Goal: Task Accomplishment & Management: Manage account settings

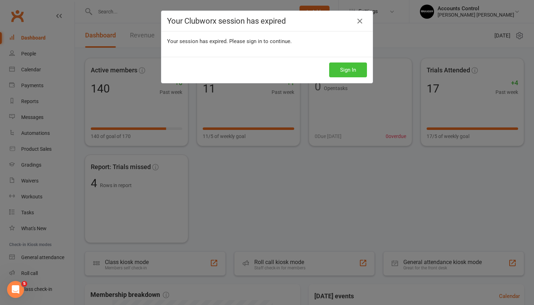
click at [351, 72] on button "Sign In" at bounding box center [348, 70] width 38 height 15
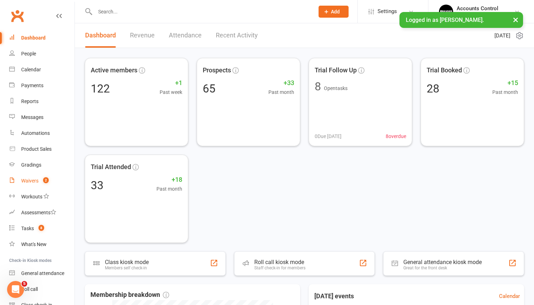
click at [52, 186] on link "Waivers 2" at bounding box center [41, 181] width 65 height 16
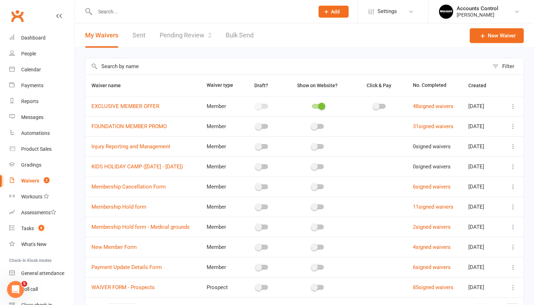
click at [193, 26] on link "Pending Review 2" at bounding box center [186, 35] width 52 height 24
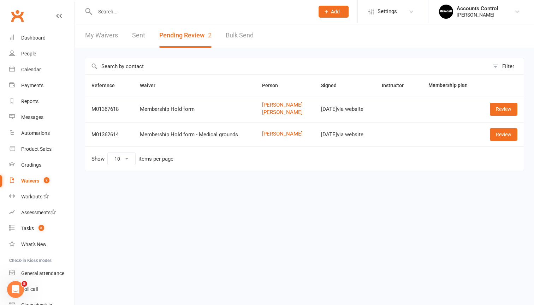
click at [509, 19] on li "Accounts Control [PERSON_NAME] Signed in as: [PERSON_NAME] Jitsu Maroubra Switc…" at bounding box center [481, 11] width 106 height 23
click at [499, 14] on div "[PERSON_NAME]" at bounding box center [478, 15] width 42 height 6
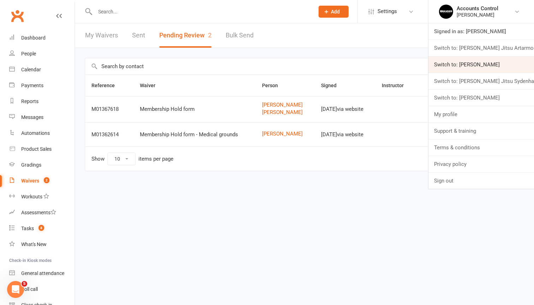
click at [499, 63] on link "Switch to: [PERSON_NAME]" at bounding box center [482, 65] width 106 height 16
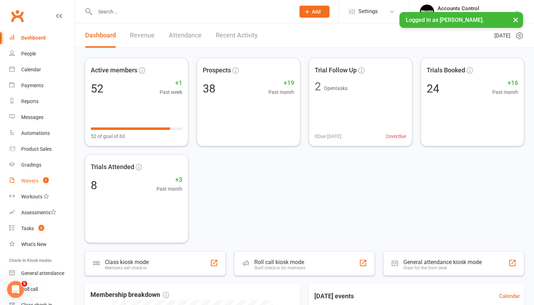
click at [31, 182] on div "Waivers" at bounding box center [29, 181] width 17 height 6
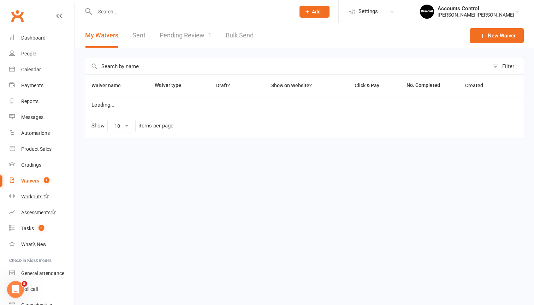
click at [182, 39] on link "Pending Review 1" at bounding box center [186, 35] width 52 height 24
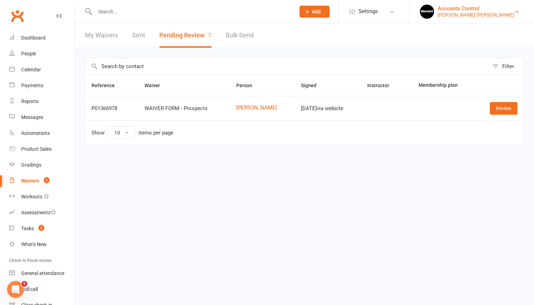
click at [498, 8] on div "Accounts Control" at bounding box center [476, 8] width 77 height 6
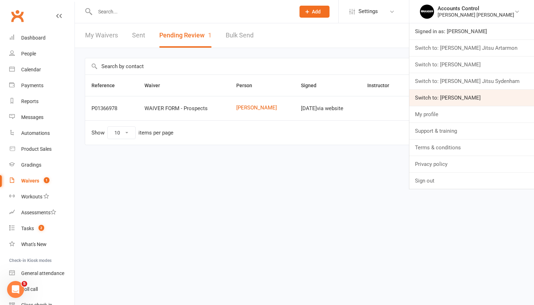
click at [511, 95] on link "Switch to: [PERSON_NAME]" at bounding box center [472, 98] width 125 height 16
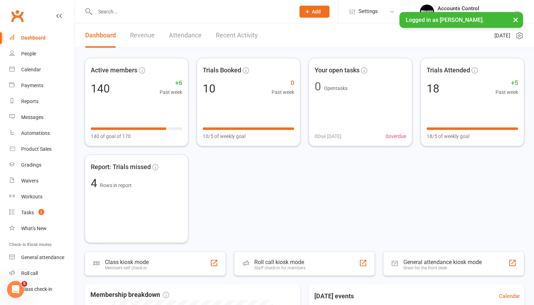
click at [516, 17] on button "×" at bounding box center [516, 19] width 13 height 15
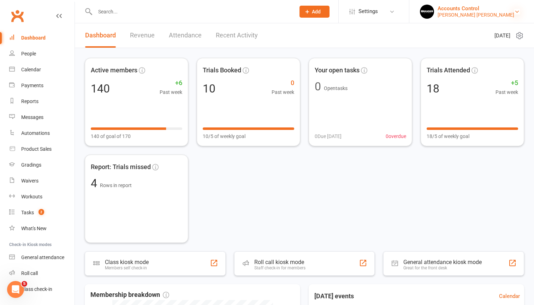
click at [516, 9] on icon at bounding box center [518, 12] width 6 height 6
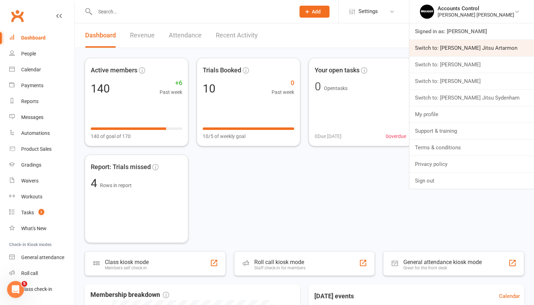
click at [504, 49] on link "Switch to: [PERSON_NAME] Jitsu Artarmon" at bounding box center [472, 48] width 125 height 16
